Goal: Check status: Check status

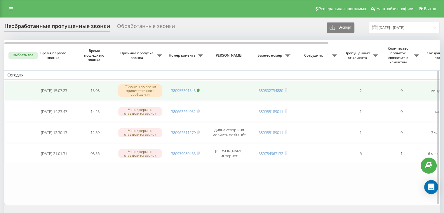
click at [199, 89] on rect at bounding box center [198, 90] width 2 height 3
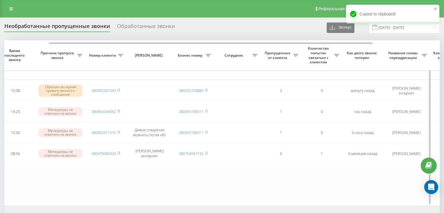
scroll to position [0, 71]
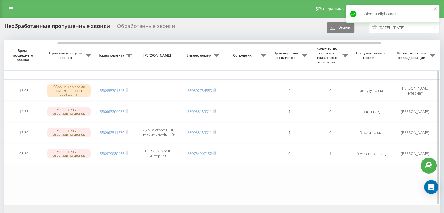
click at [266, 193] on table "Сегодня 2025-08-19 15:07:23 15:08 Сброшен во время приветственного сообщения 38…" at bounding box center [225, 122] width 584 height 165
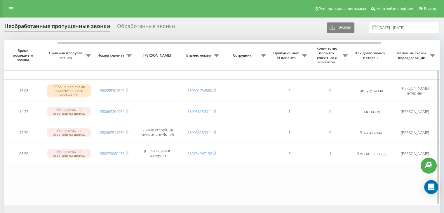
click at [243, 180] on table "Сегодня 2025-08-19 15:07:23 15:08 Сброшен во время приветственного сообщения 38…" at bounding box center [225, 122] width 584 height 165
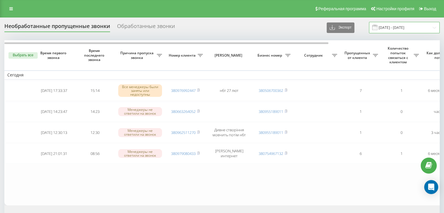
click at [397, 29] on input "[DATE] - [DATE]" at bounding box center [404, 27] width 71 height 11
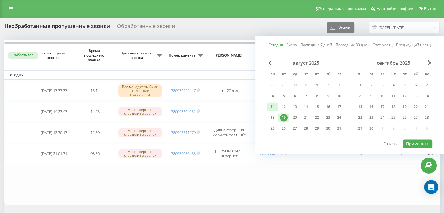
click at [274, 110] on div "11" at bounding box center [272, 106] width 11 height 9
click at [273, 117] on div "18" at bounding box center [273, 118] width 8 height 8
click at [281, 119] on div "19" at bounding box center [284, 118] width 8 height 8
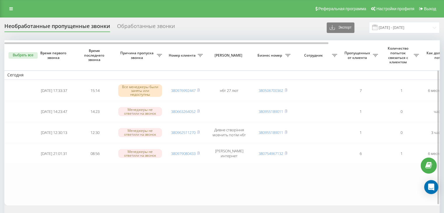
click at [279, 181] on table "Сегодня 2025-02-26 17:33:37 15:14 Все менеджеры были заняты или недоступны 3809…" at bounding box center [296, 122] width 584 height 165
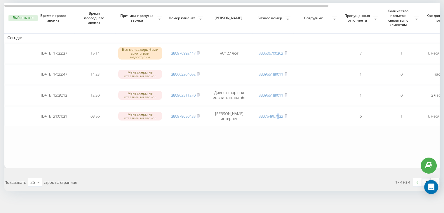
scroll to position [42, 0]
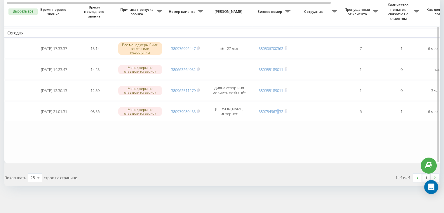
drag, startPoint x: 63, startPoint y: 151, endPoint x: 141, endPoint y: 130, distance: 81.0
click at [63, 151] on table "Сегодня 2025-02-26 17:33:37 15:14 Все менеджеры были заняты или недоступны 3809…" at bounding box center [296, 80] width 584 height 165
drag, startPoint x: 54, startPoint y: 147, endPoint x: 58, endPoint y: 149, distance: 3.7
click at [54, 148] on table "Сегодня 2025-02-26 17:33:37 15:14 Все менеджеры были заняты или недоступны 3809…" at bounding box center [296, 80] width 584 height 165
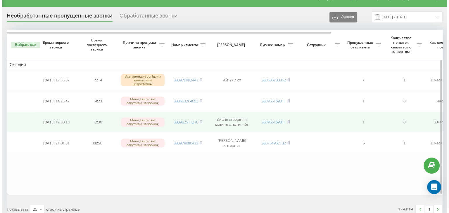
scroll to position [0, 0]
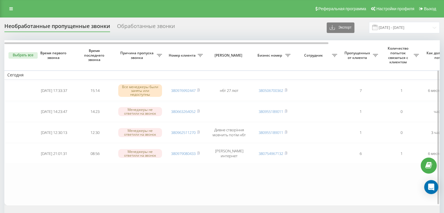
click at [215, 180] on table "Сегодня 2025-02-26 17:33:37 15:14 Все менеджеры были заняты или недоступны 3809…" at bounding box center [296, 122] width 584 height 165
click at [62, 207] on div "Выбрать все Время первого звонка Время последнего звонка Причина пропуска звонк…" at bounding box center [221, 134] width 435 height 188
click at [211, 183] on table "Сегодня 2025-02-26 17:33:37 15:14 Все менеджеры были заняты или недоступны 3809…" at bounding box center [296, 122] width 584 height 165
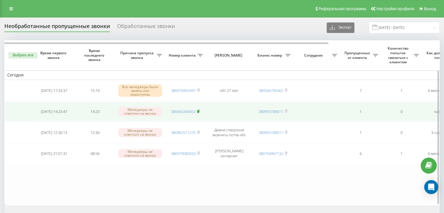
click at [199, 112] on rect at bounding box center [198, 111] width 2 height 3
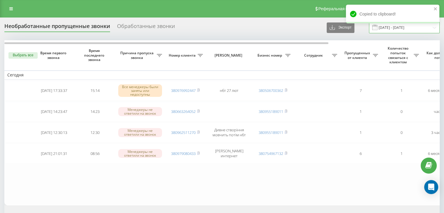
click at [397, 29] on input "[DATE] - [DATE]" at bounding box center [404, 27] width 71 height 11
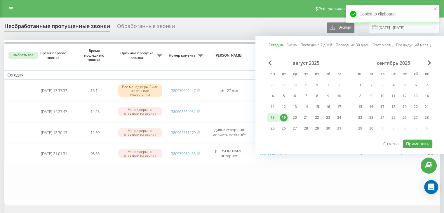
click at [277, 117] on div "18" at bounding box center [272, 117] width 11 height 9
click at [405, 143] on button "Применить" at bounding box center [417, 144] width 29 height 8
type input "18.08.2025 - 18.08.2025"
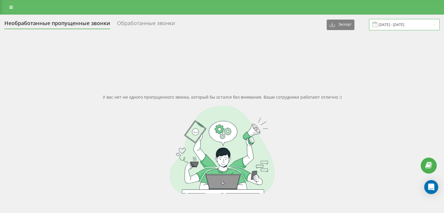
click at [393, 24] on input "[DATE] - [DATE]" at bounding box center [404, 24] width 71 height 11
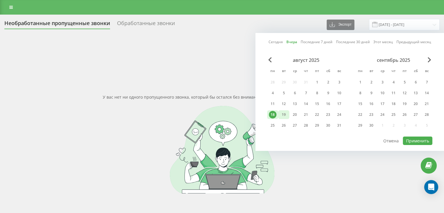
click at [286, 115] on div "19" at bounding box center [284, 115] width 8 height 8
click at [410, 137] on button "Применить" at bounding box center [417, 141] width 29 height 8
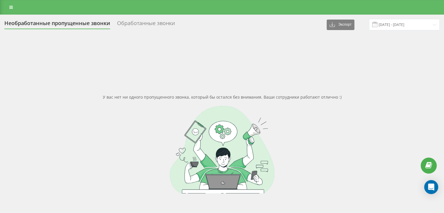
click at [381, 34] on div "Необработанные пропущенные звонки Обработанные звонки Экспорт .csv .xlsx 19.08.…" at bounding box center [221, 135] width 435 height 232
click at [391, 22] on input "[DATE] - [DATE]" at bounding box center [404, 24] width 71 height 11
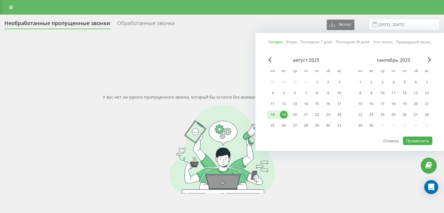
click at [272, 116] on div "18" at bounding box center [273, 115] width 8 height 8
click at [419, 142] on button "Применить" at bounding box center [417, 141] width 29 height 8
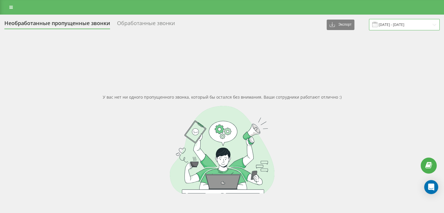
click at [396, 21] on input "18.08.2025 - 18.08.2025" at bounding box center [404, 24] width 71 height 11
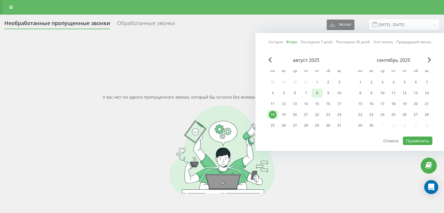
click at [315, 92] on div "8" at bounding box center [317, 93] width 8 height 8
click at [412, 141] on button "Применить" at bounding box center [417, 141] width 29 height 8
type input "08.08.2025 - 08.08.2025"
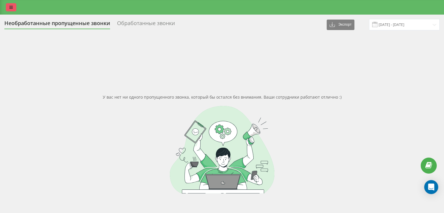
click at [6, 6] on link at bounding box center [11, 7] width 11 height 8
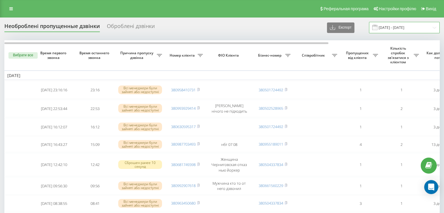
click at [397, 32] on input "[DATE] - [DATE]" at bounding box center [404, 27] width 71 height 11
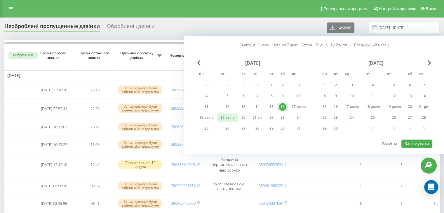
click at [230, 118] on font "19 років" at bounding box center [227, 117] width 14 height 5
click at [413, 144] on font "Застосувати" at bounding box center [417, 144] width 25 height 6
type input "[DATE] - [DATE]"
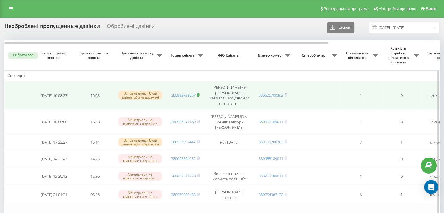
click at [200, 93] on icon at bounding box center [198, 95] width 3 height 4
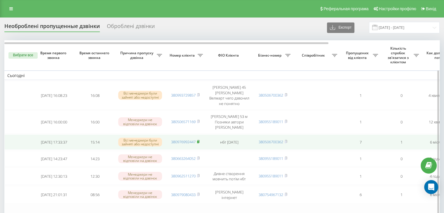
click at [198, 141] on rect at bounding box center [198, 142] width 2 height 3
